Goal: Task Accomplishment & Management: Use online tool/utility

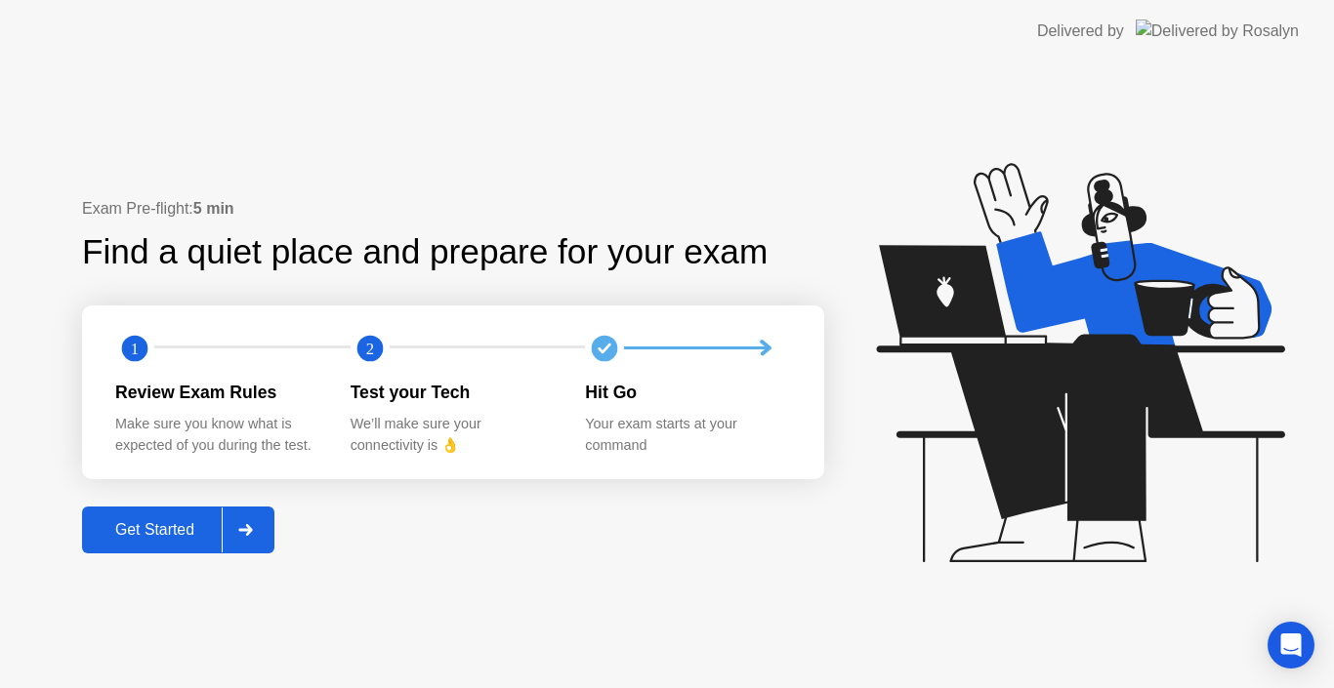
click at [167, 529] on div "Get Started" at bounding box center [155, 530] width 134 height 18
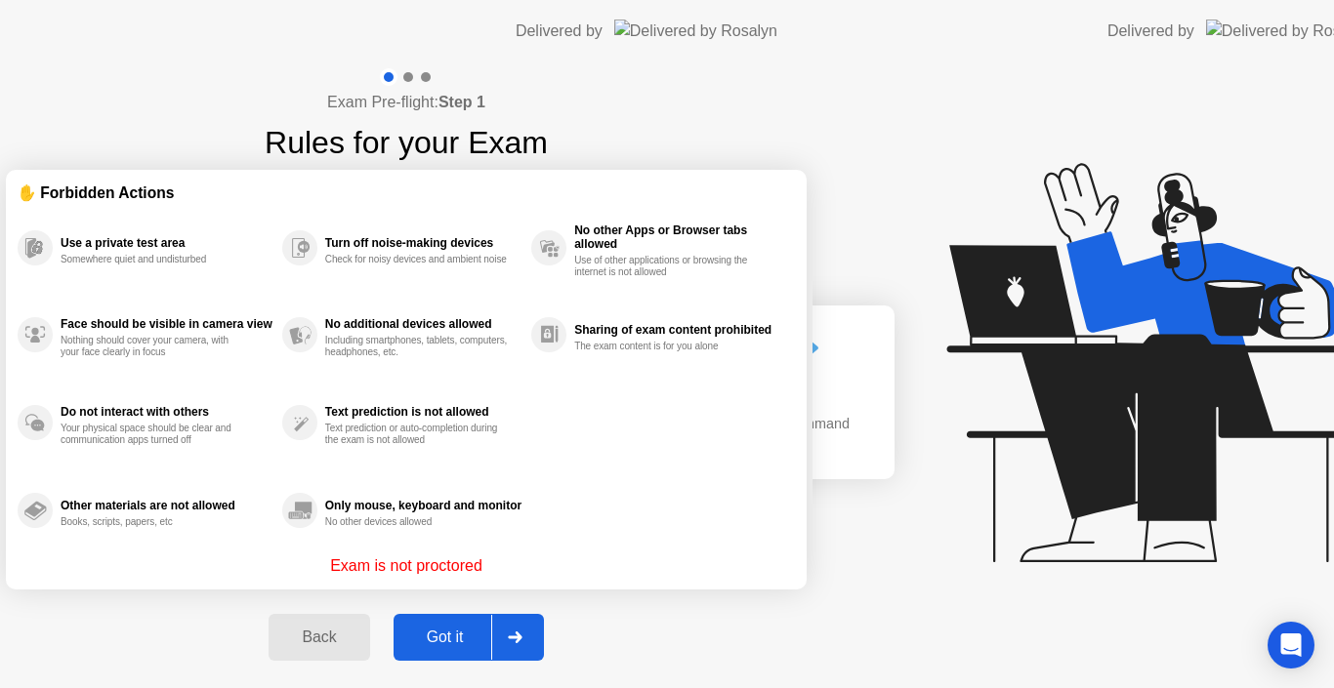
click at [217, 534] on div "Exam Pre-flight: Step 1 Rules for your Exam ✋ Forbidden Actions Use a private t…" at bounding box center [406, 375] width 812 height 626
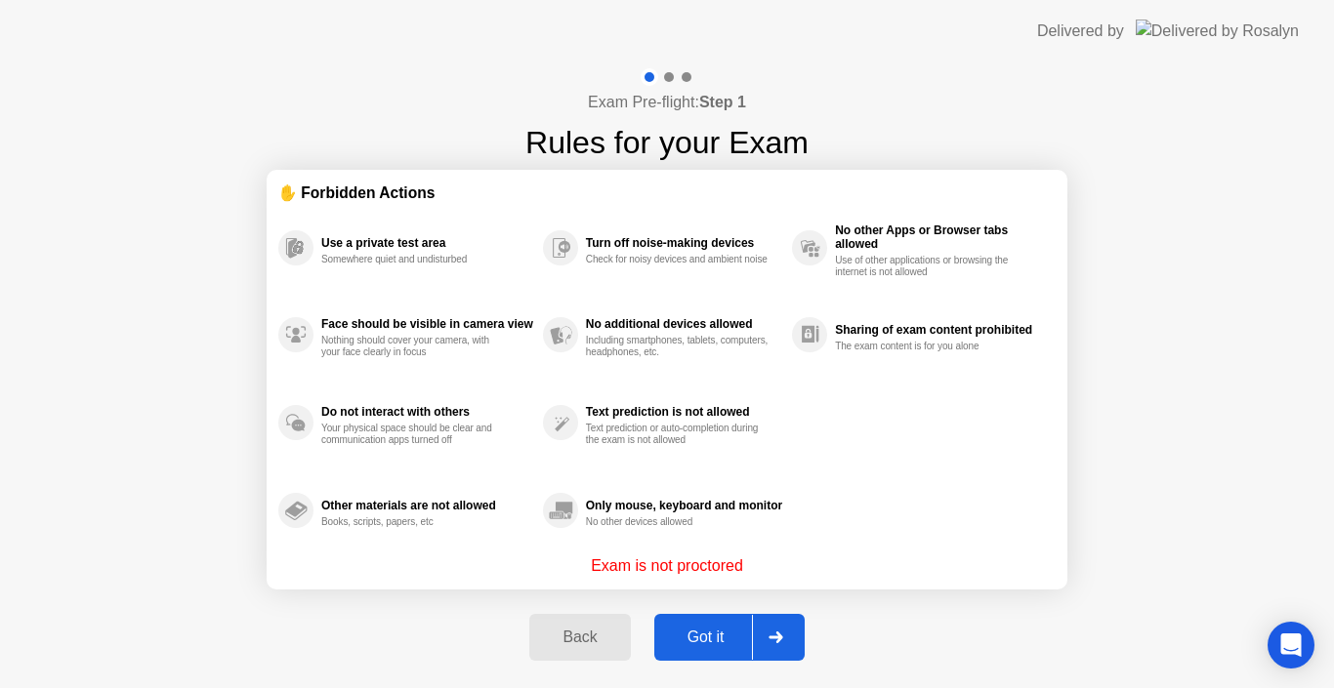
click at [727, 608] on div "Back Got it" at bounding box center [667, 638] width 298 height 90
click at [722, 630] on div "Got it" at bounding box center [706, 638] width 92 height 18
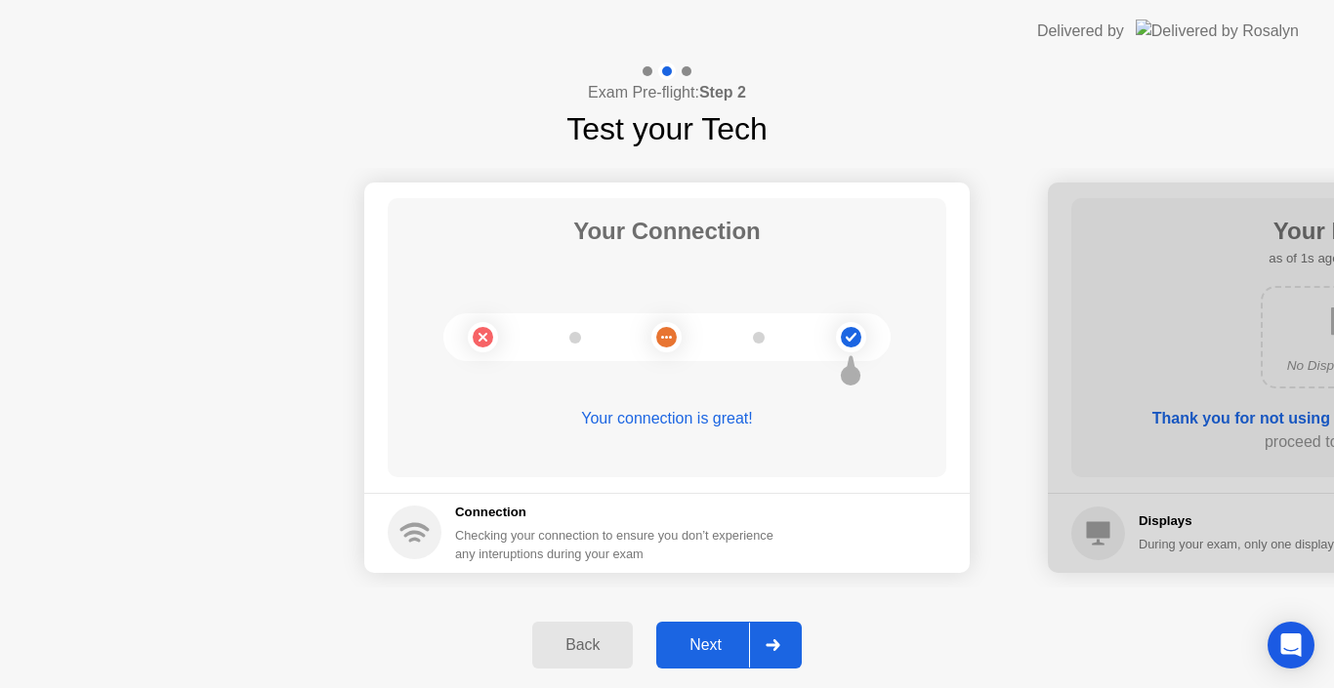
click at [717, 637] on div "Next" at bounding box center [705, 646] width 87 height 18
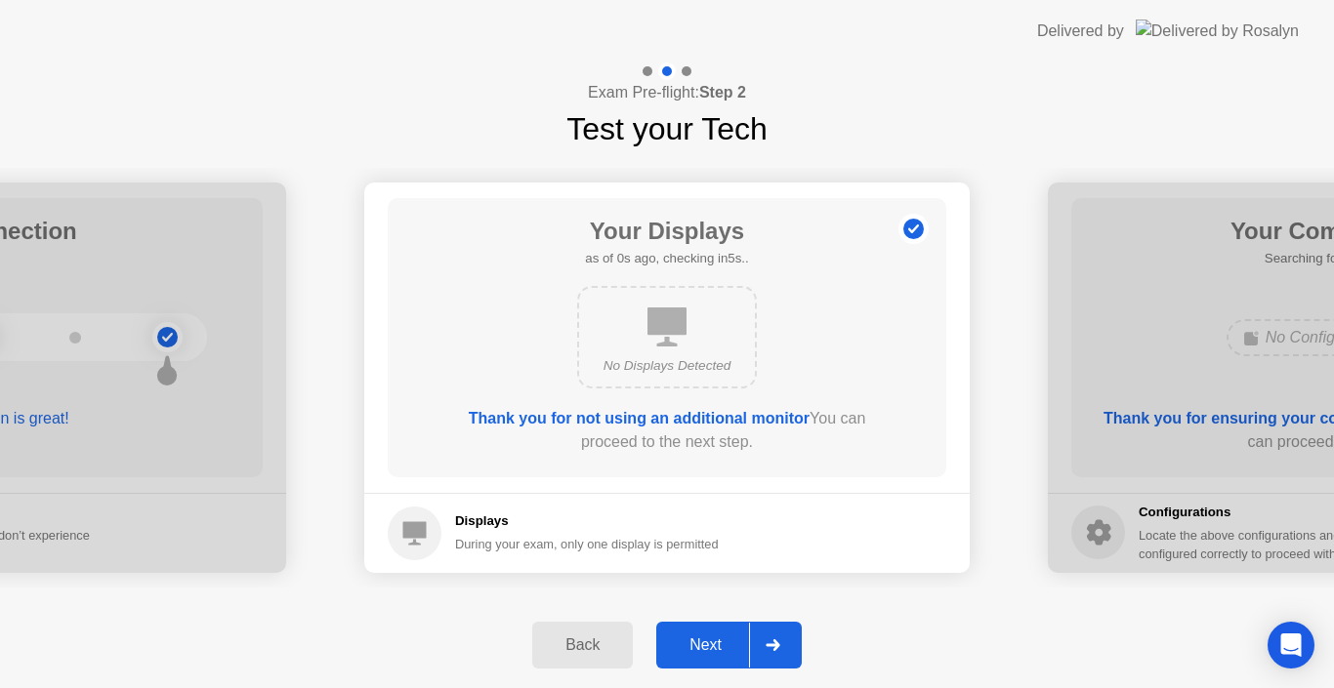
click at [717, 637] on div "Next" at bounding box center [705, 646] width 87 height 18
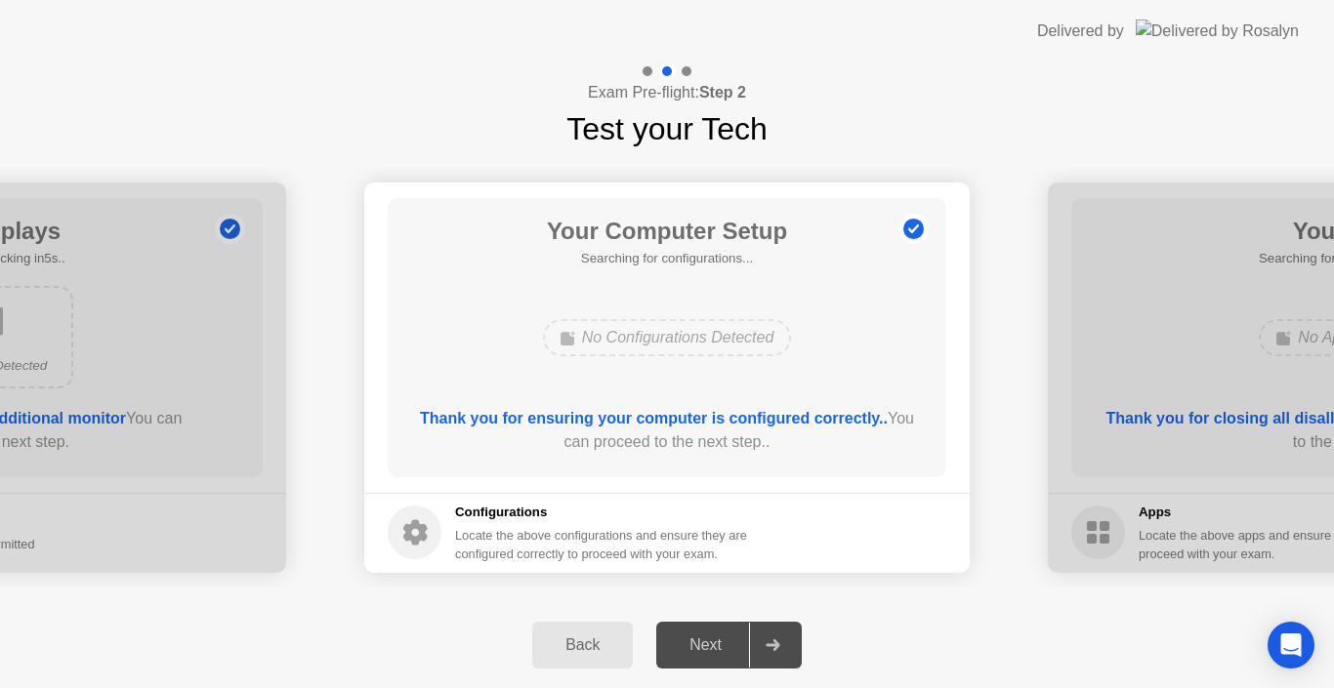
click at [717, 637] on div "Next" at bounding box center [705, 646] width 87 height 18
click at [736, 637] on div "Next" at bounding box center [705, 646] width 87 height 18
click at [785, 657] on div at bounding box center [772, 645] width 47 height 45
click at [603, 654] on div "Back" at bounding box center [582, 646] width 89 height 18
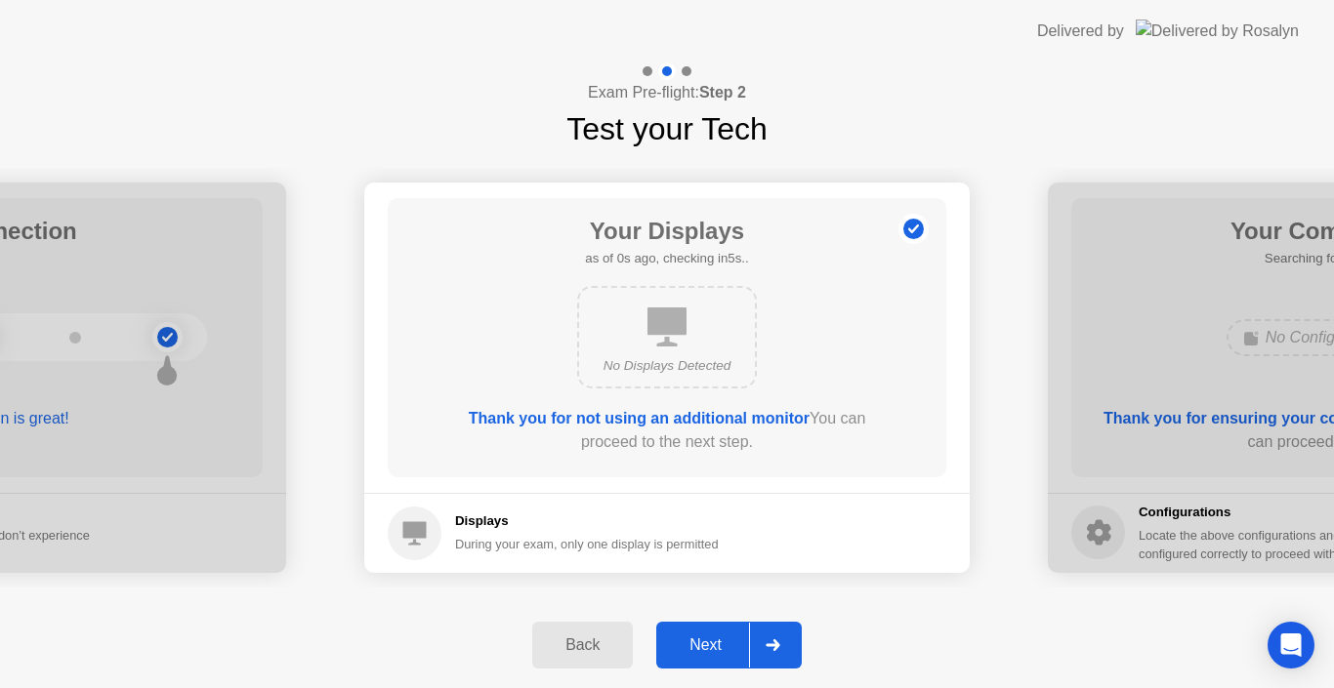
click at [734, 640] on div "Next" at bounding box center [705, 646] width 87 height 18
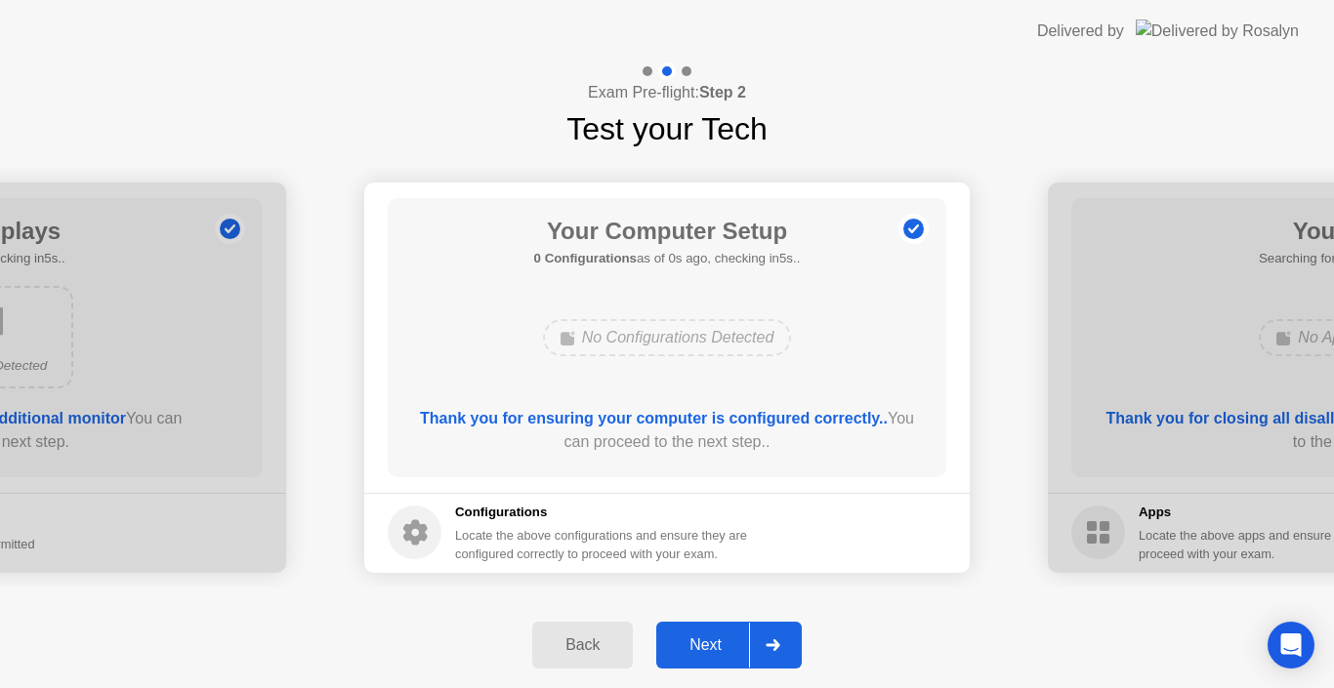
click at [727, 606] on div "Back Next" at bounding box center [667, 645] width 1334 height 86
click at [712, 641] on div "Next" at bounding box center [705, 646] width 87 height 18
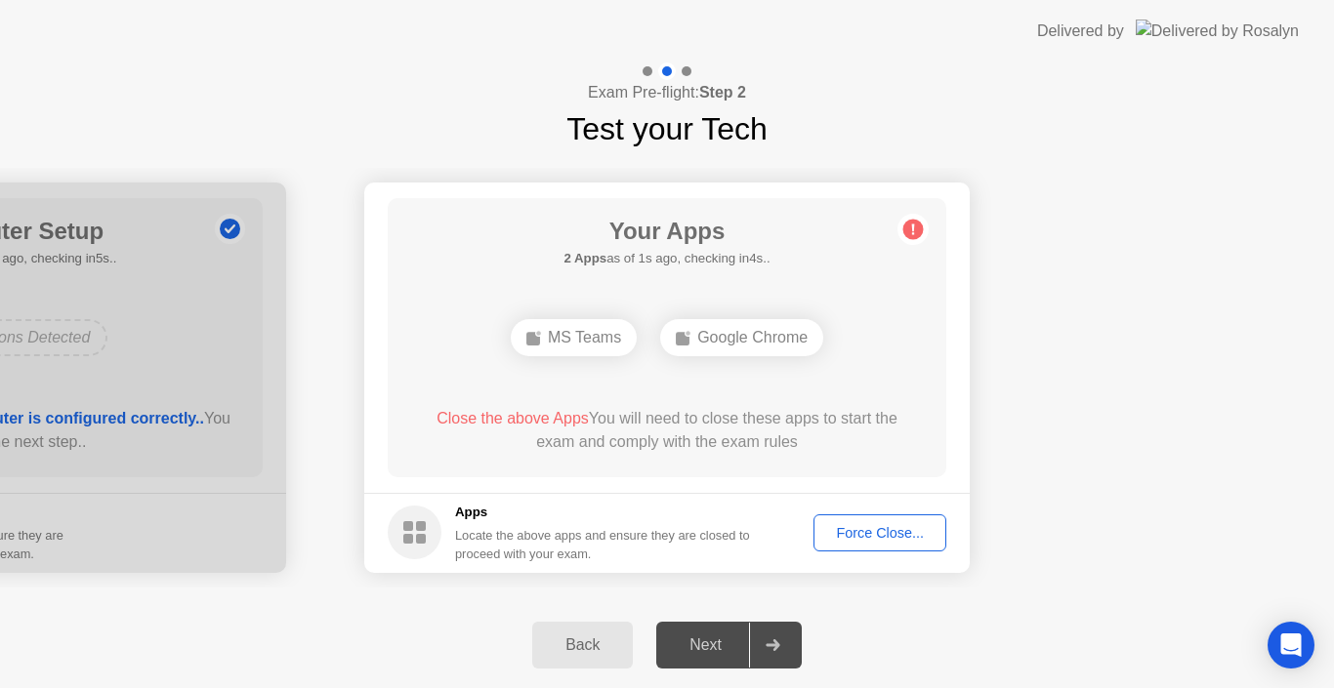
click at [852, 531] on div "Force Close..." at bounding box center [879, 533] width 119 height 16
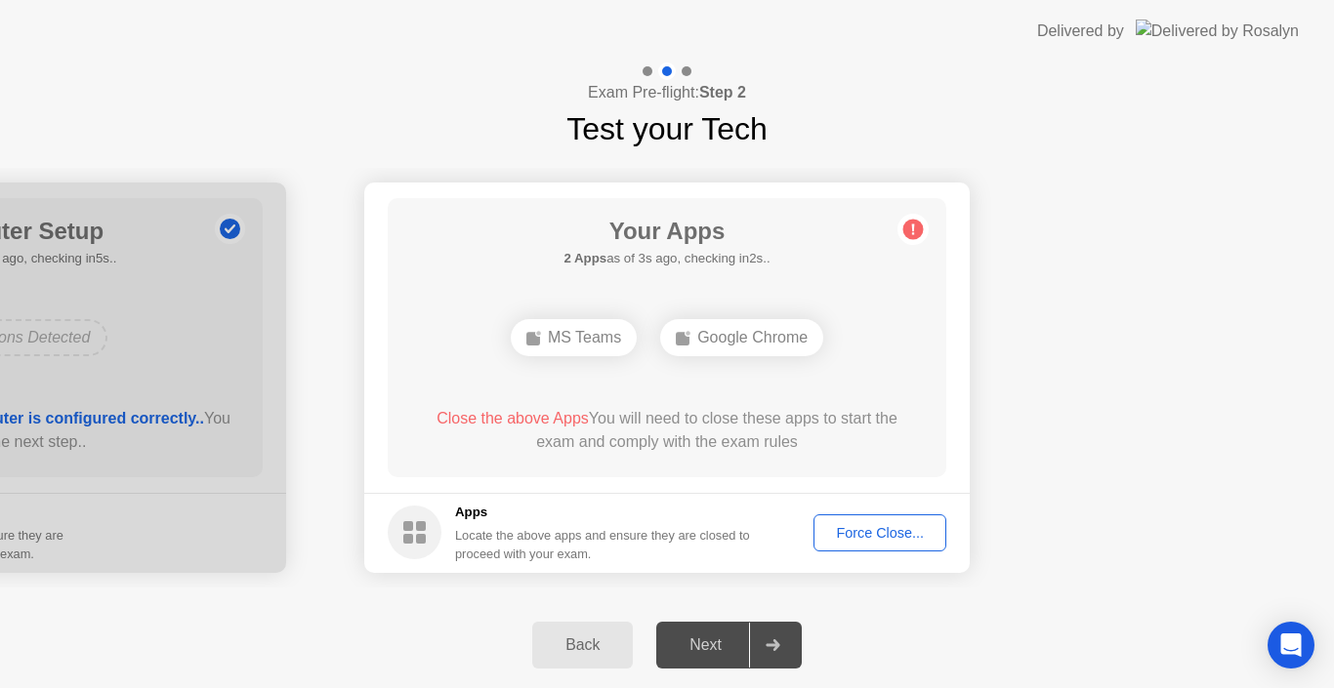
click at [851, 537] on div "Force Close..." at bounding box center [879, 533] width 119 height 16
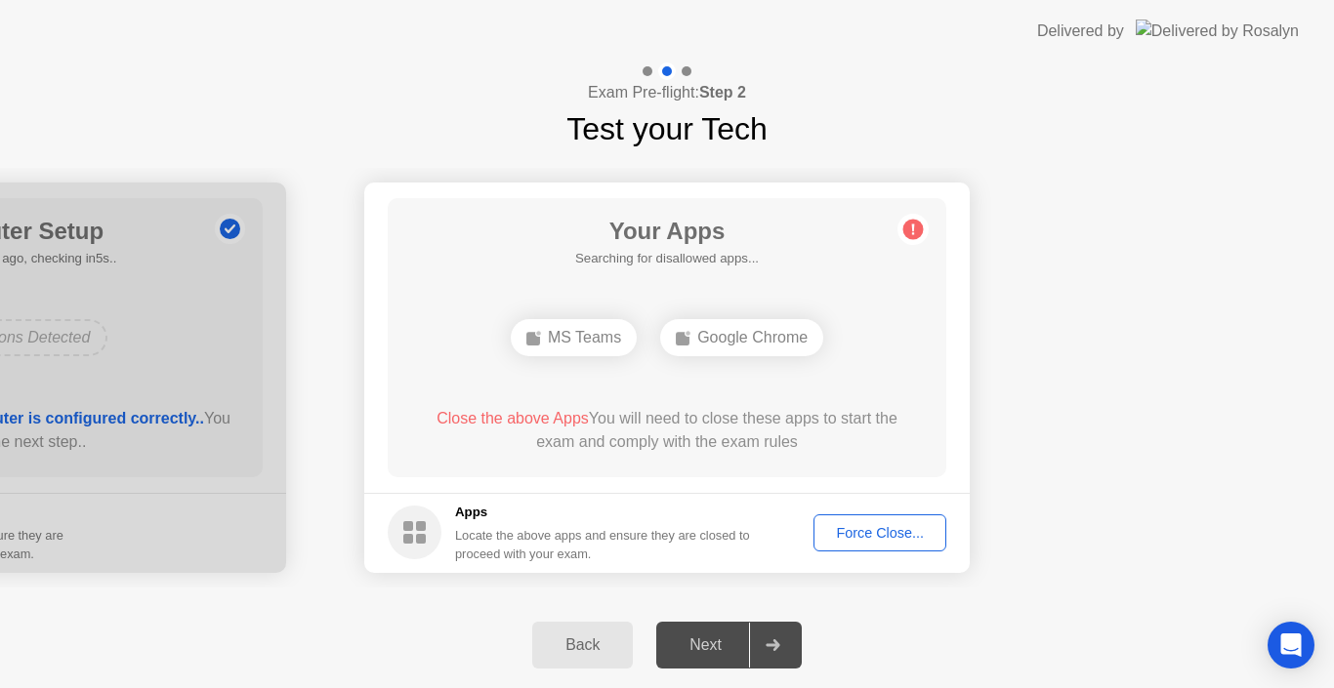
click at [852, 541] on div "Force Close..." at bounding box center [879, 533] width 119 height 16
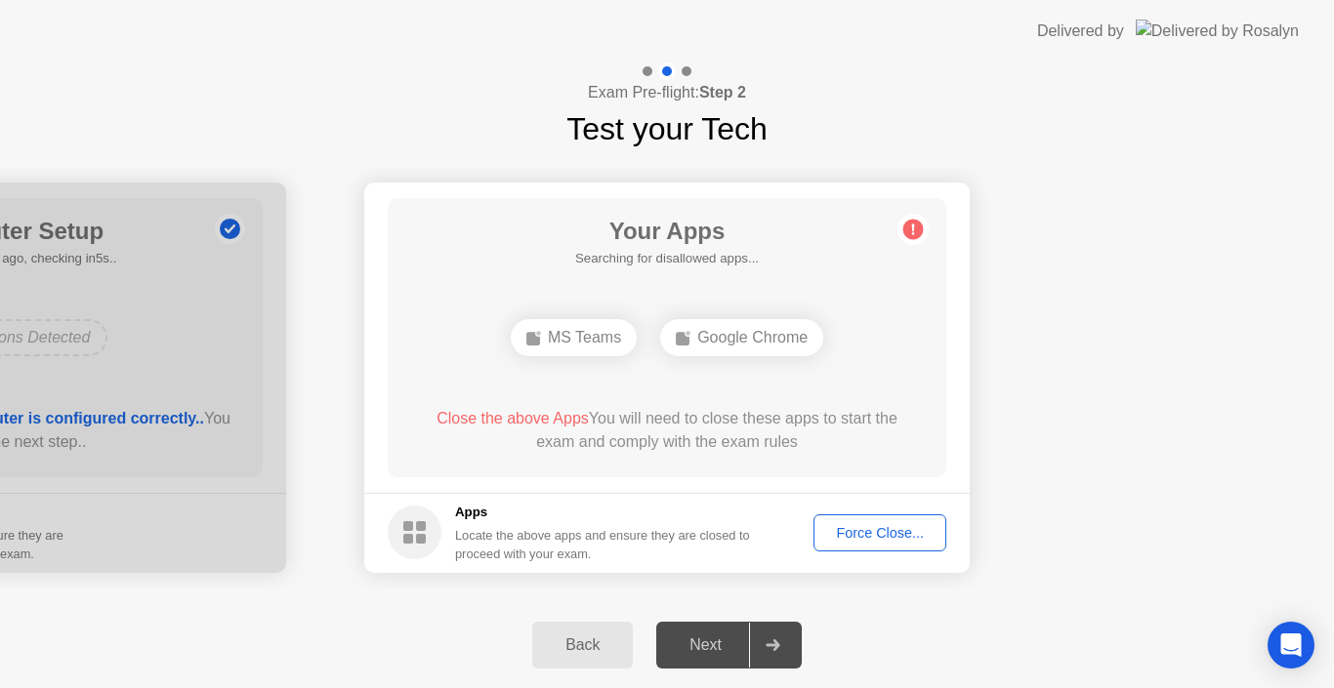
click at [848, 539] on div "Force Close..." at bounding box center [879, 533] width 119 height 16
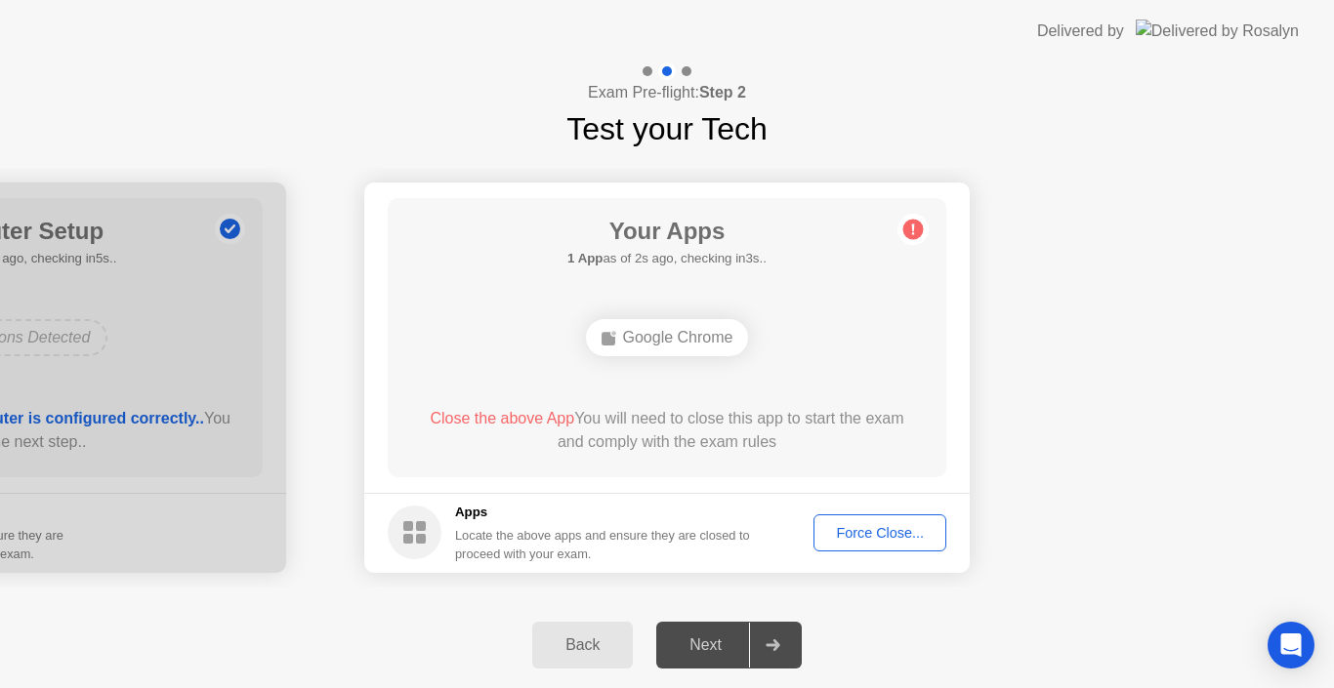
click at [863, 525] on div "Force Close..." at bounding box center [879, 533] width 119 height 16
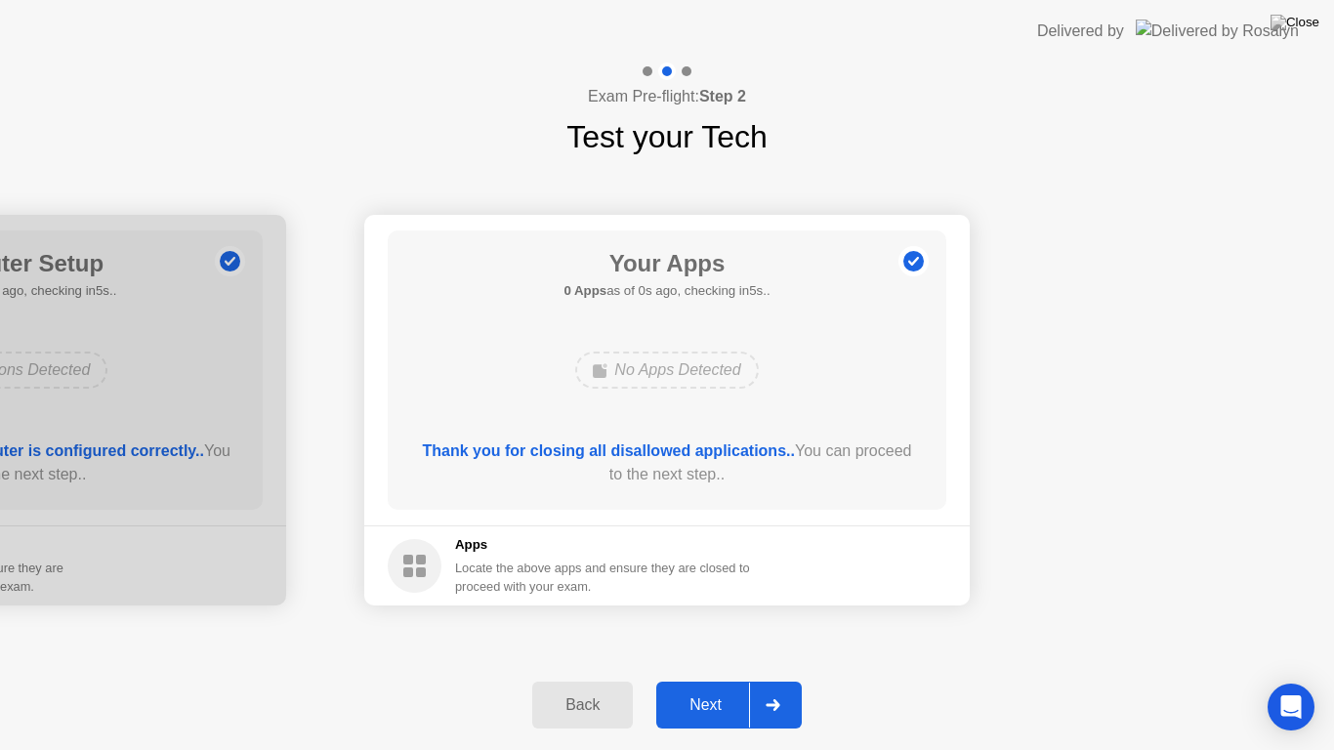
click at [730, 687] on div "Next" at bounding box center [705, 705] width 87 height 18
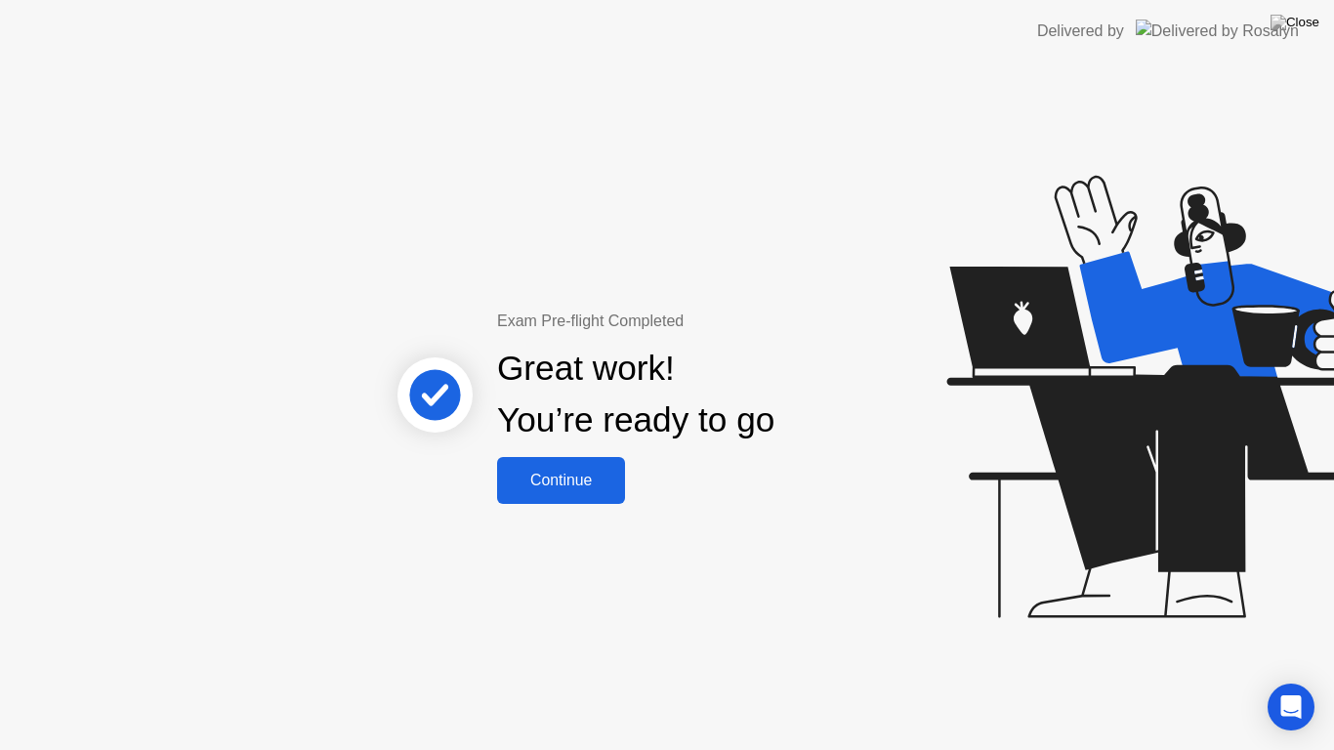
click at [596, 488] on div "Continue" at bounding box center [561, 481] width 116 height 18
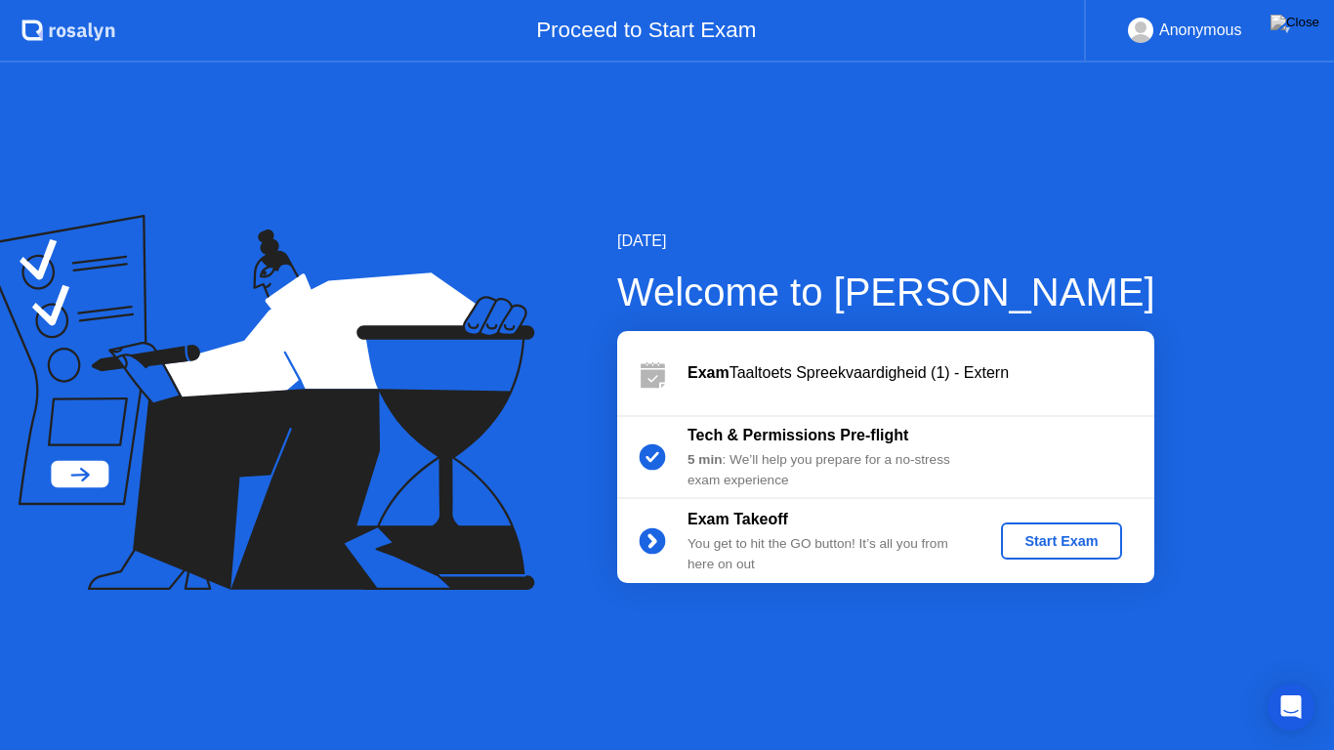
click at [1076, 534] on div "Start Exam" at bounding box center [1061, 541] width 104 height 16
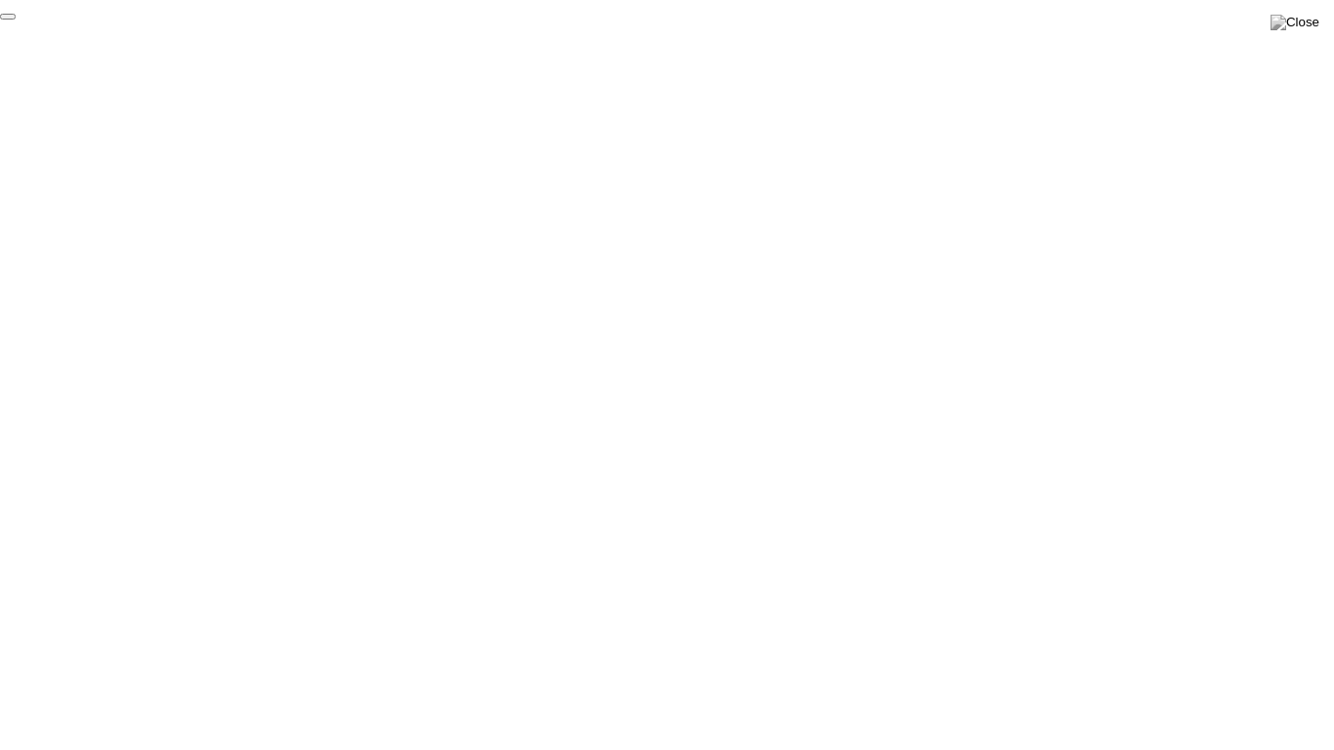
click div "End Proctoring Session"
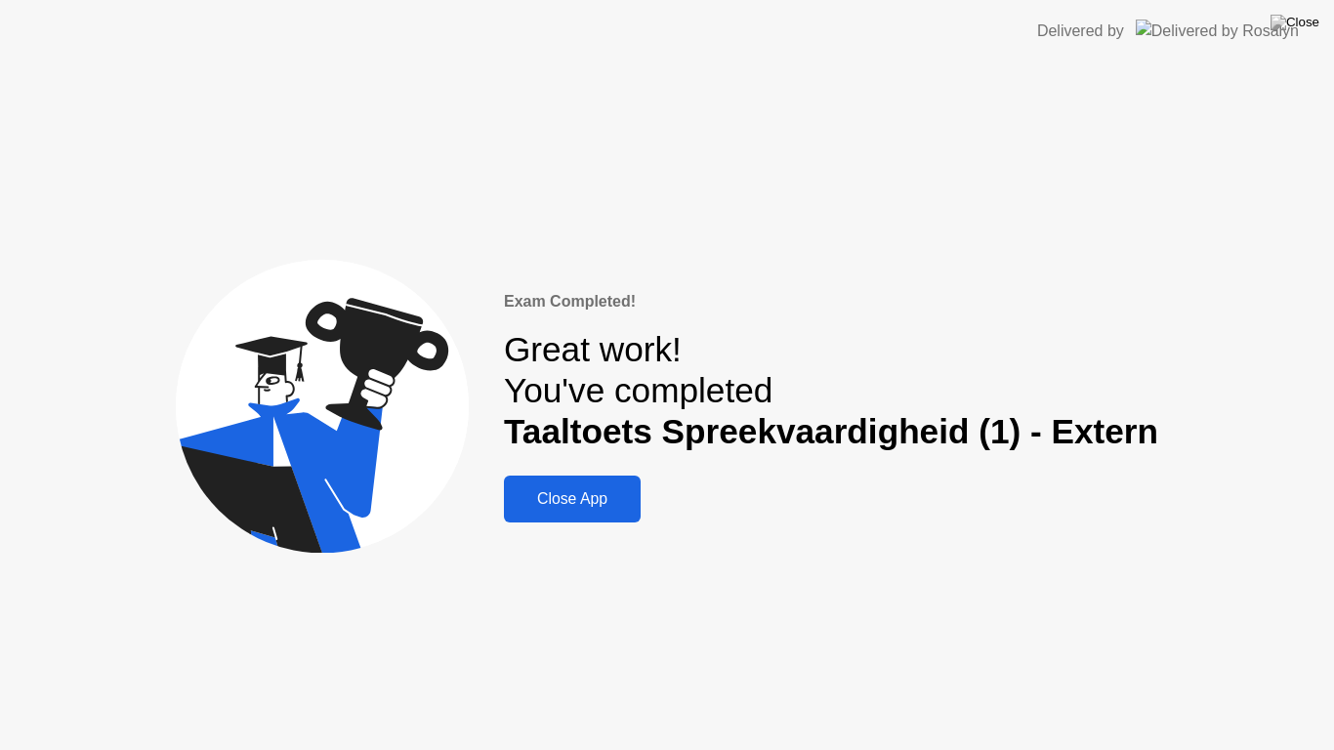
click at [581, 480] on button "Close App" at bounding box center [572, 499] width 137 height 47
